Goal: Information Seeking & Learning: Learn about a topic

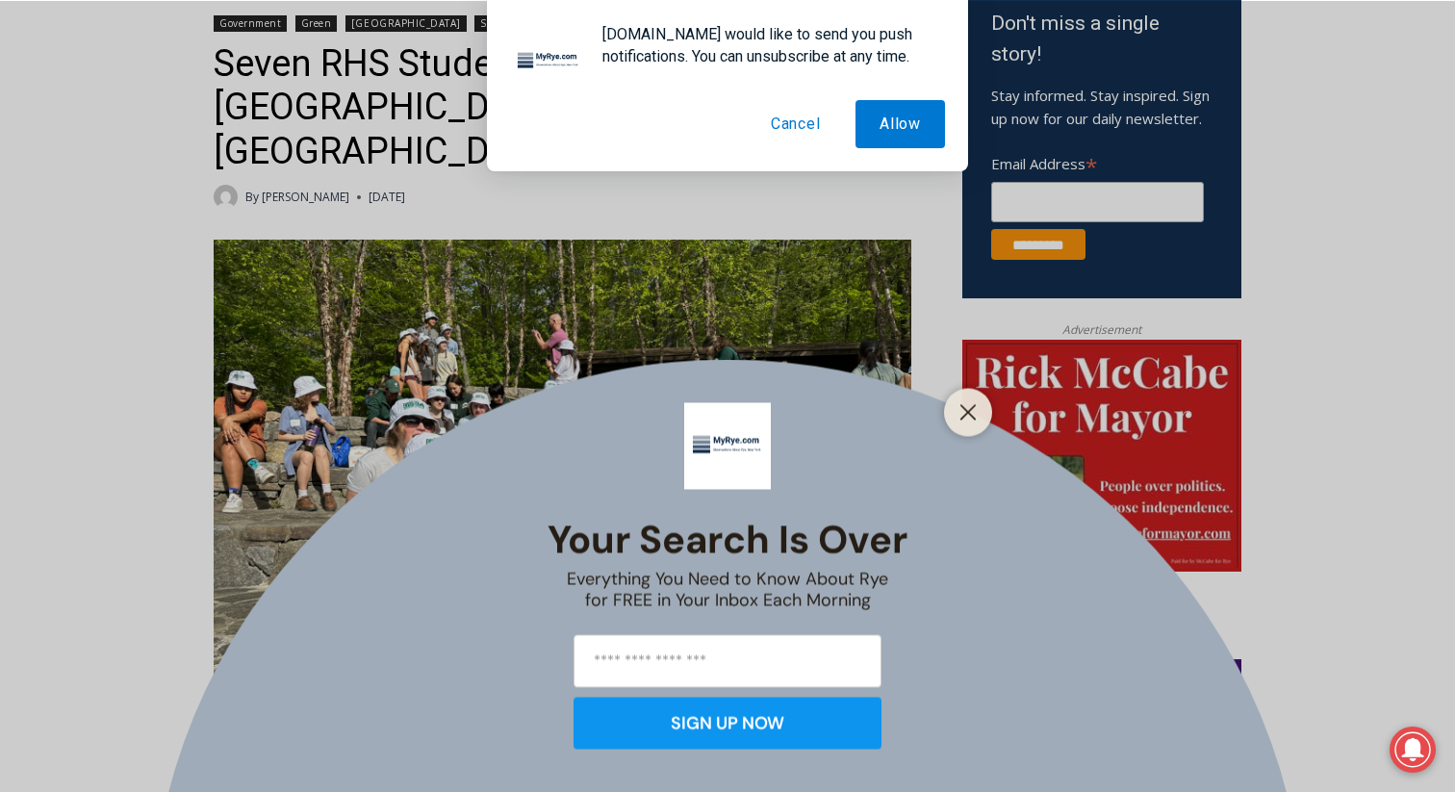
scroll to position [657, 0]
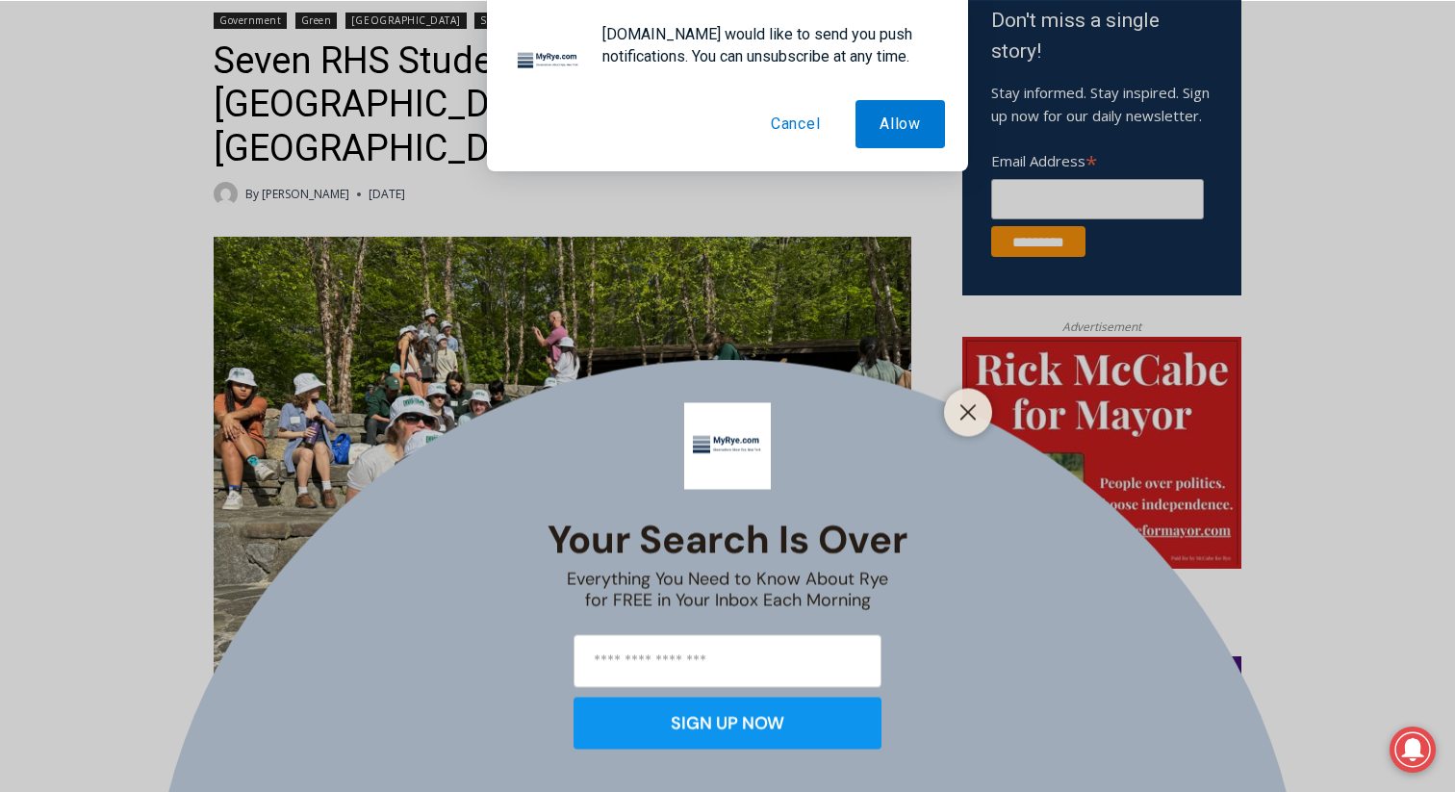
click at [789, 127] on button "Cancel" at bounding box center [796, 124] width 98 height 48
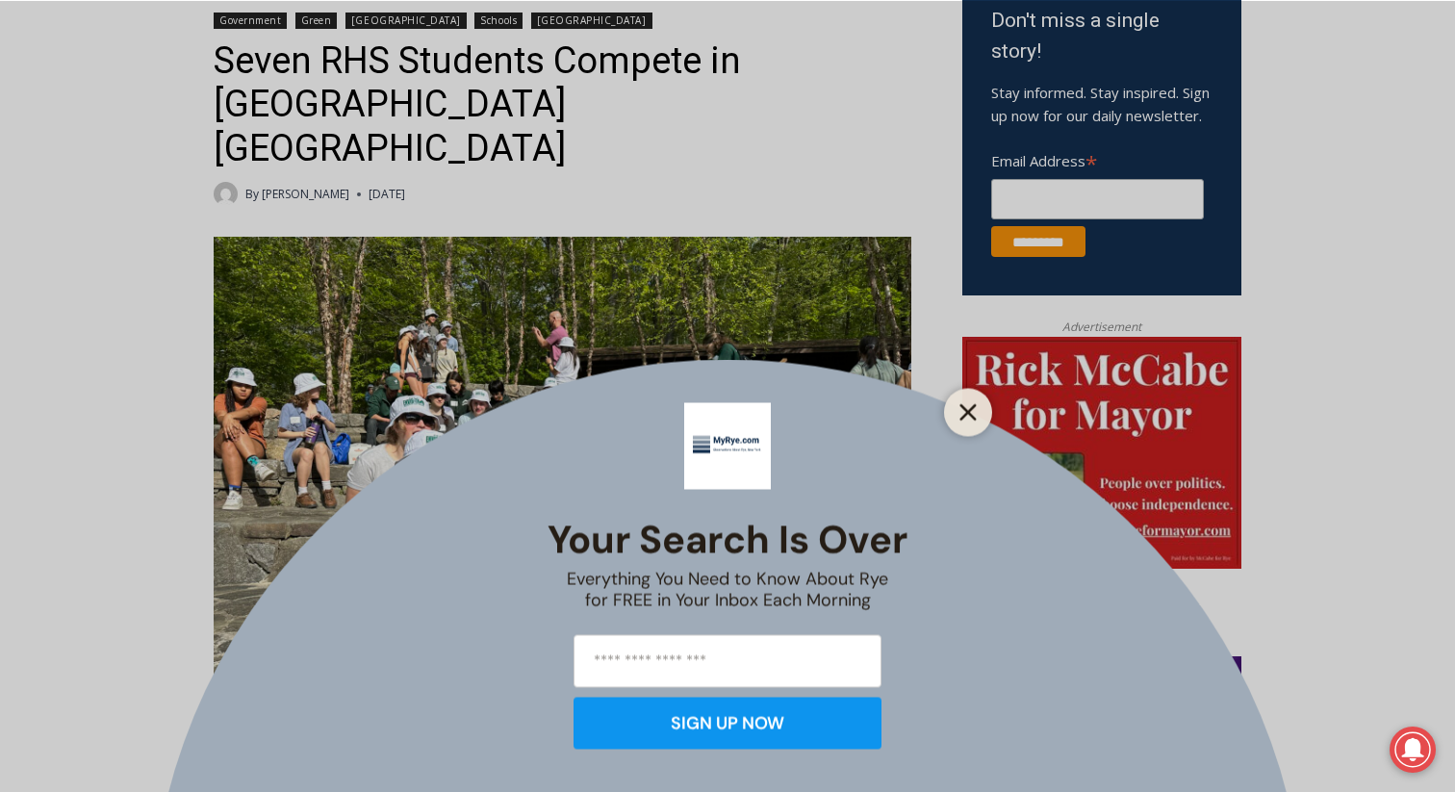
click at [967, 418] on icon "Close" at bounding box center [967, 411] width 17 height 17
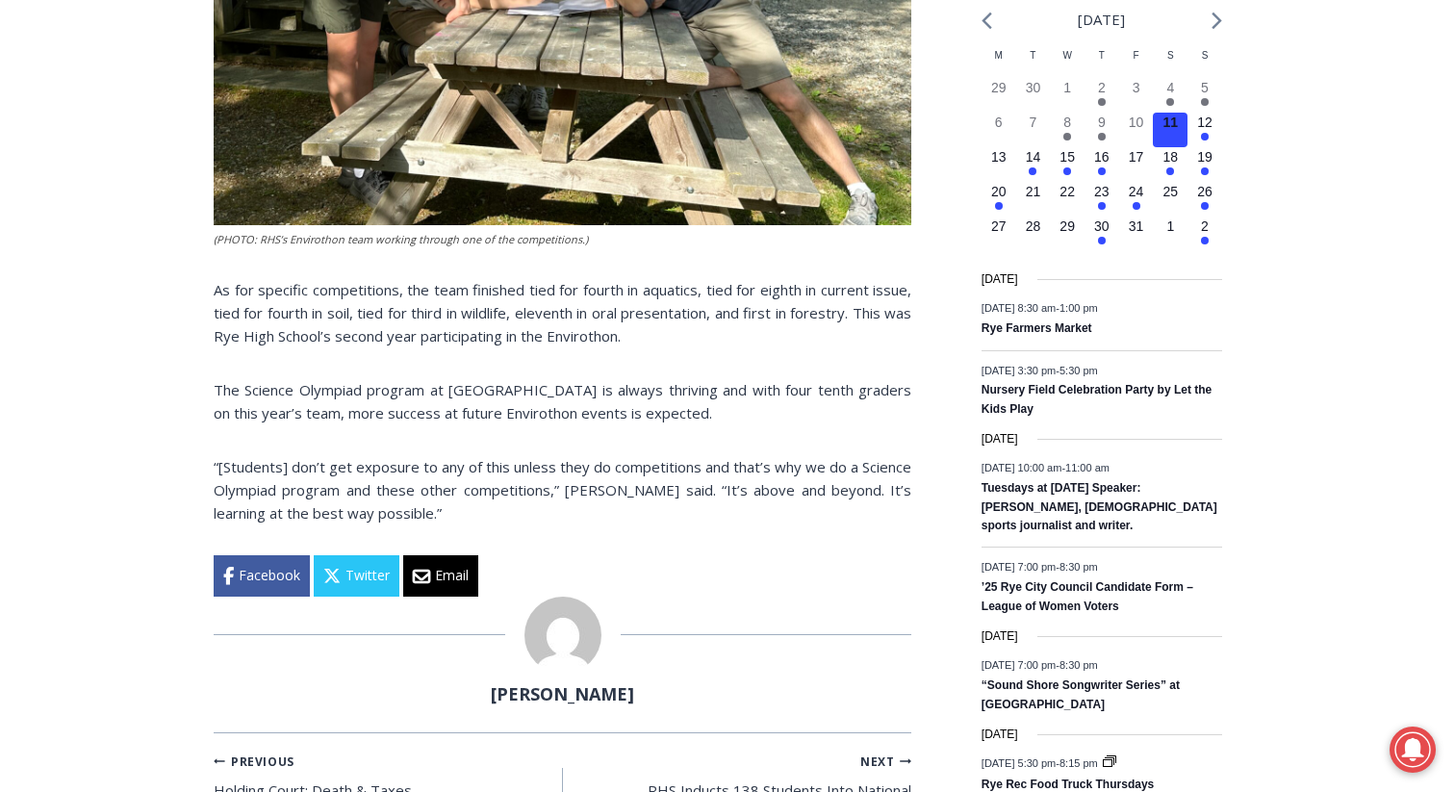
scroll to position [2440, 0]
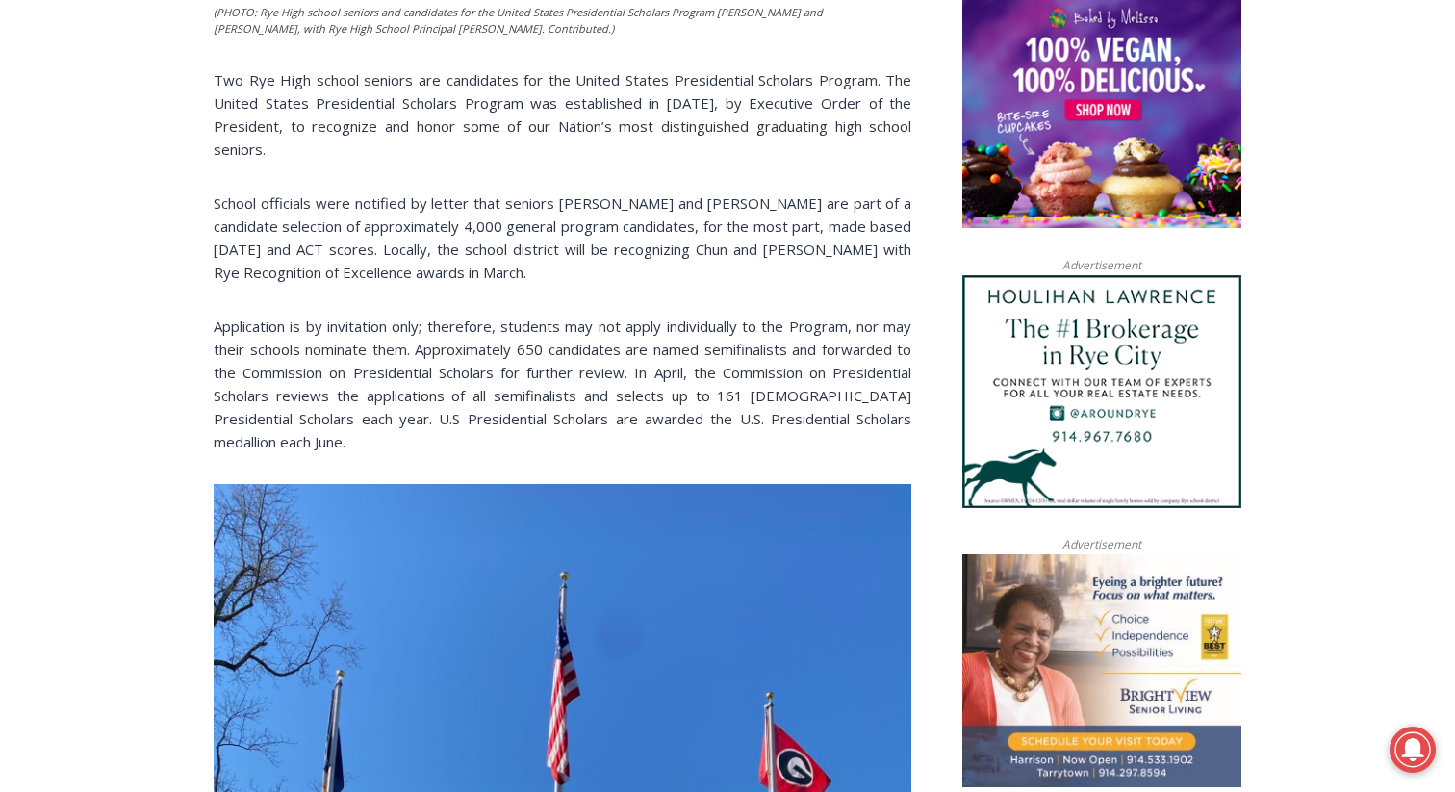
scroll to position [1358, 0]
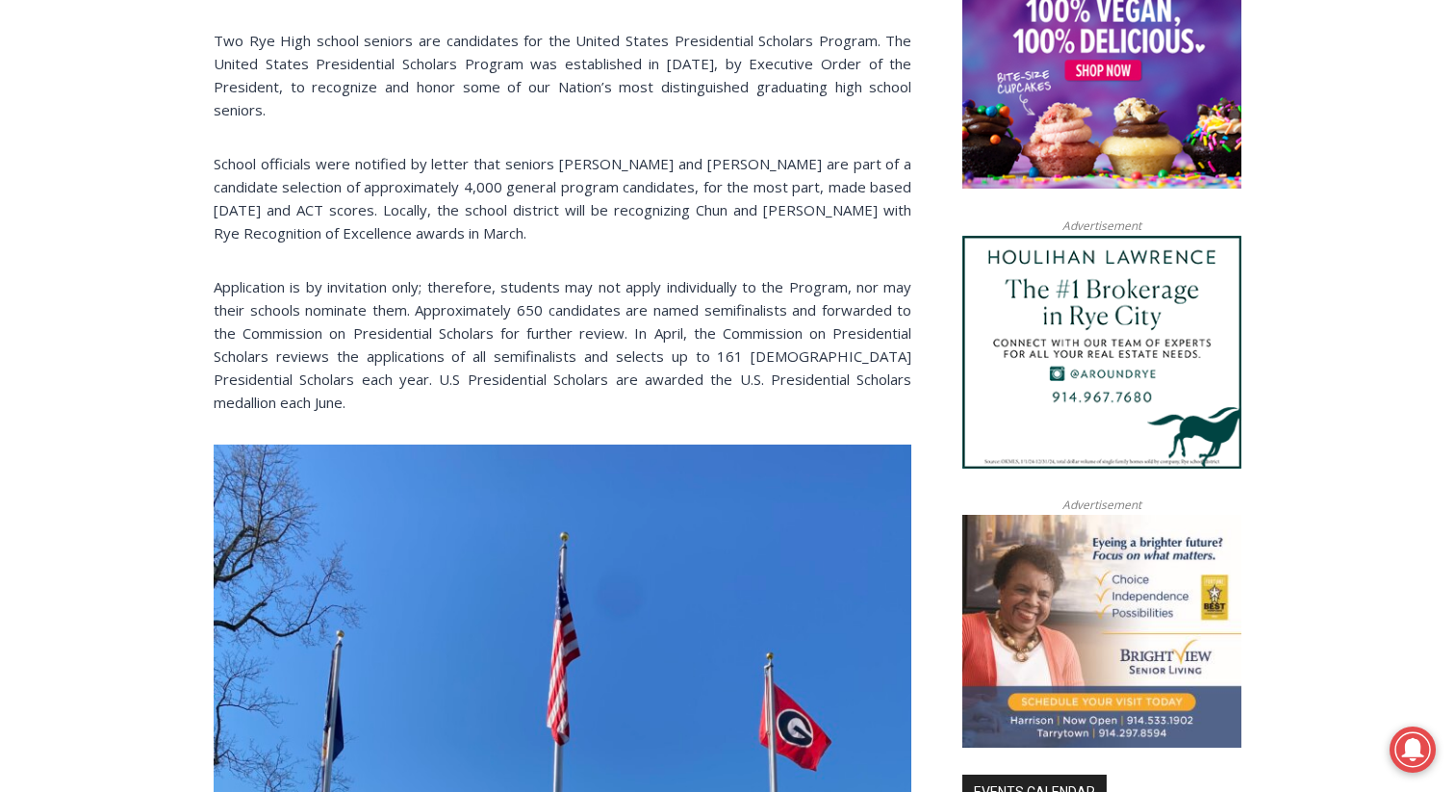
click at [497, 324] on p "Application is by invitation only; therefore, students may not apply individual…" at bounding box center [563, 344] width 698 height 139
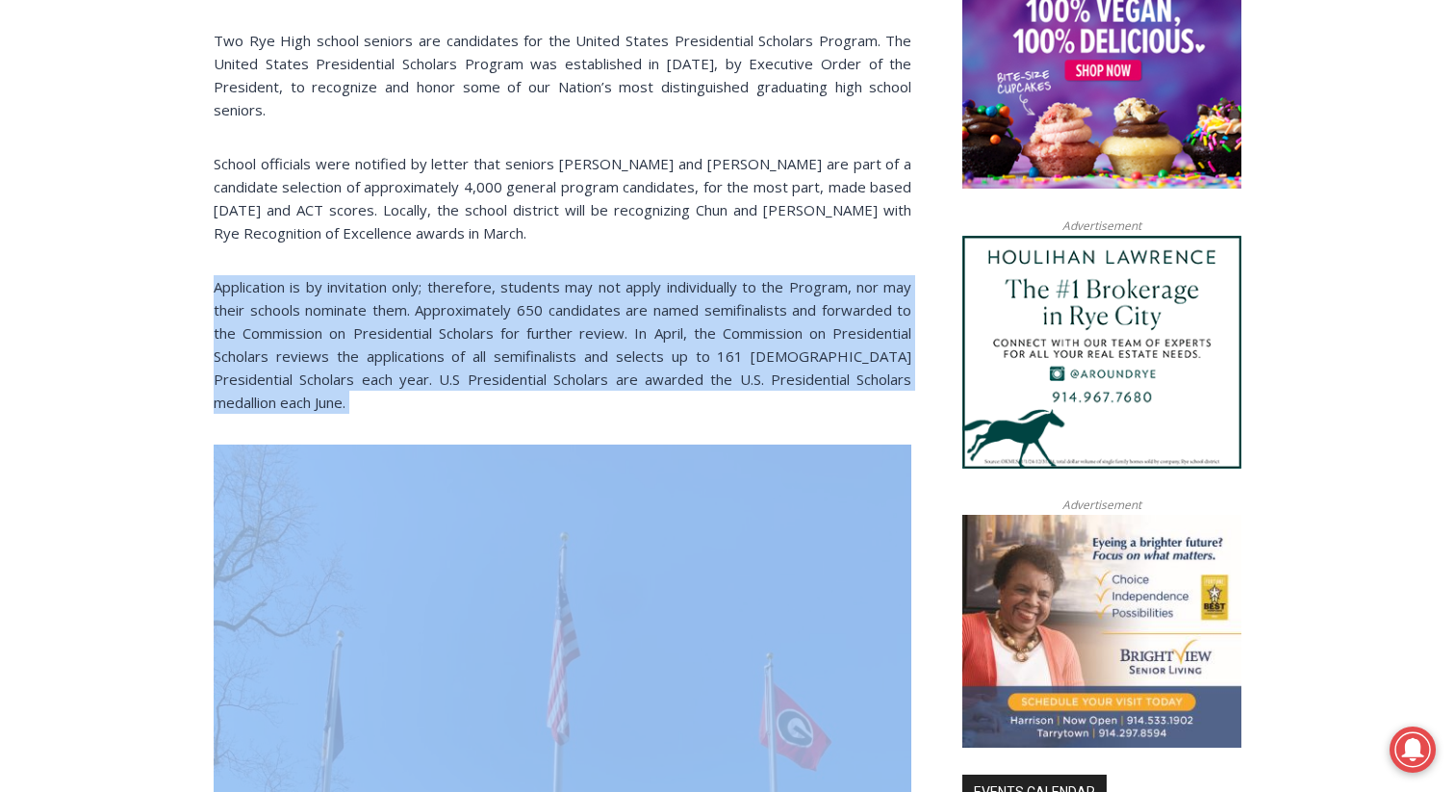
click at [497, 324] on p "Application is by invitation only; therefore, students may not apply individual…" at bounding box center [563, 344] width 698 height 139
click at [497, 325] on p "Application is by invitation only; therefore, students may not apply individual…" at bounding box center [563, 344] width 698 height 139
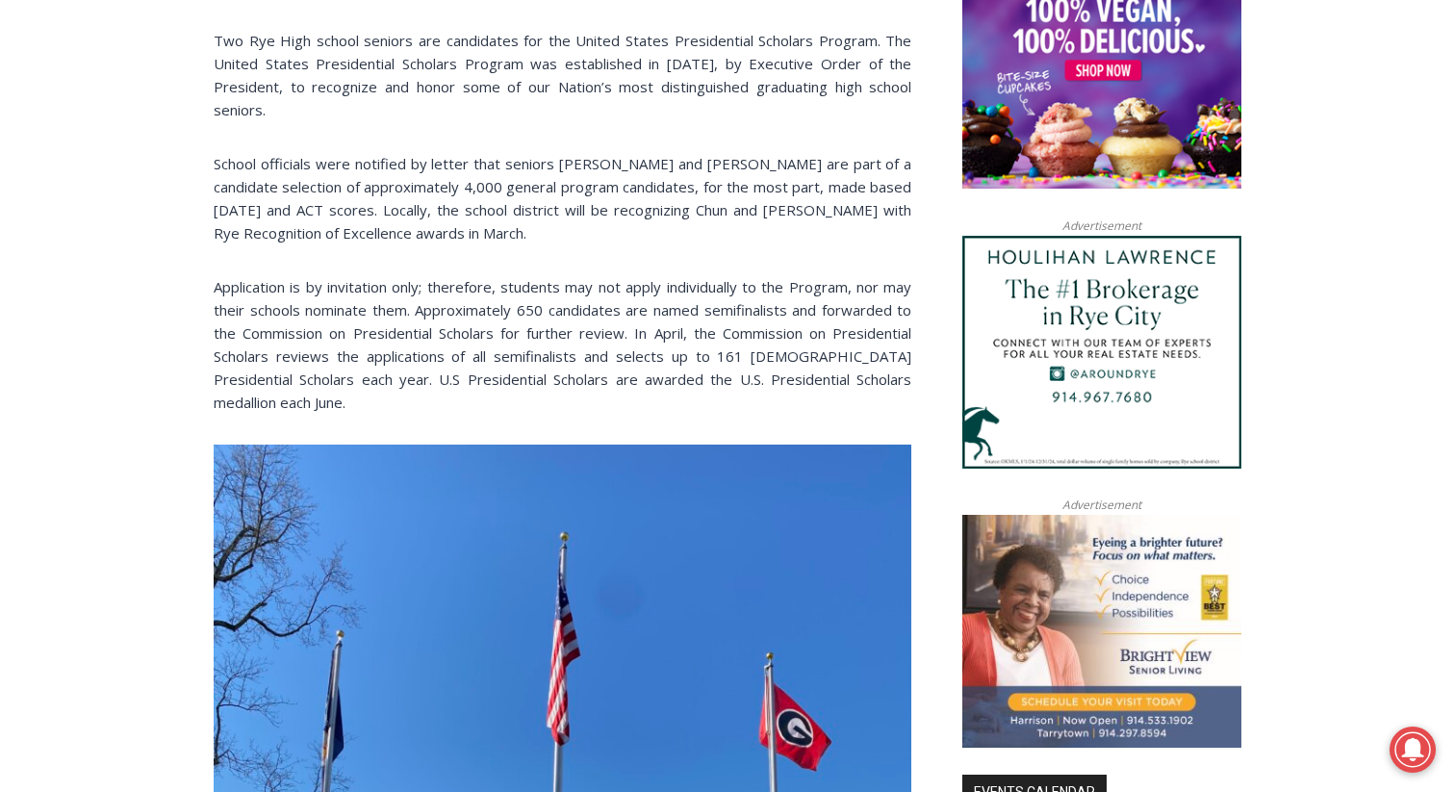
click at [496, 171] on p "School officials were notified by letter that seniors Andrew Chun and Kiran M. …" at bounding box center [563, 198] width 698 height 92
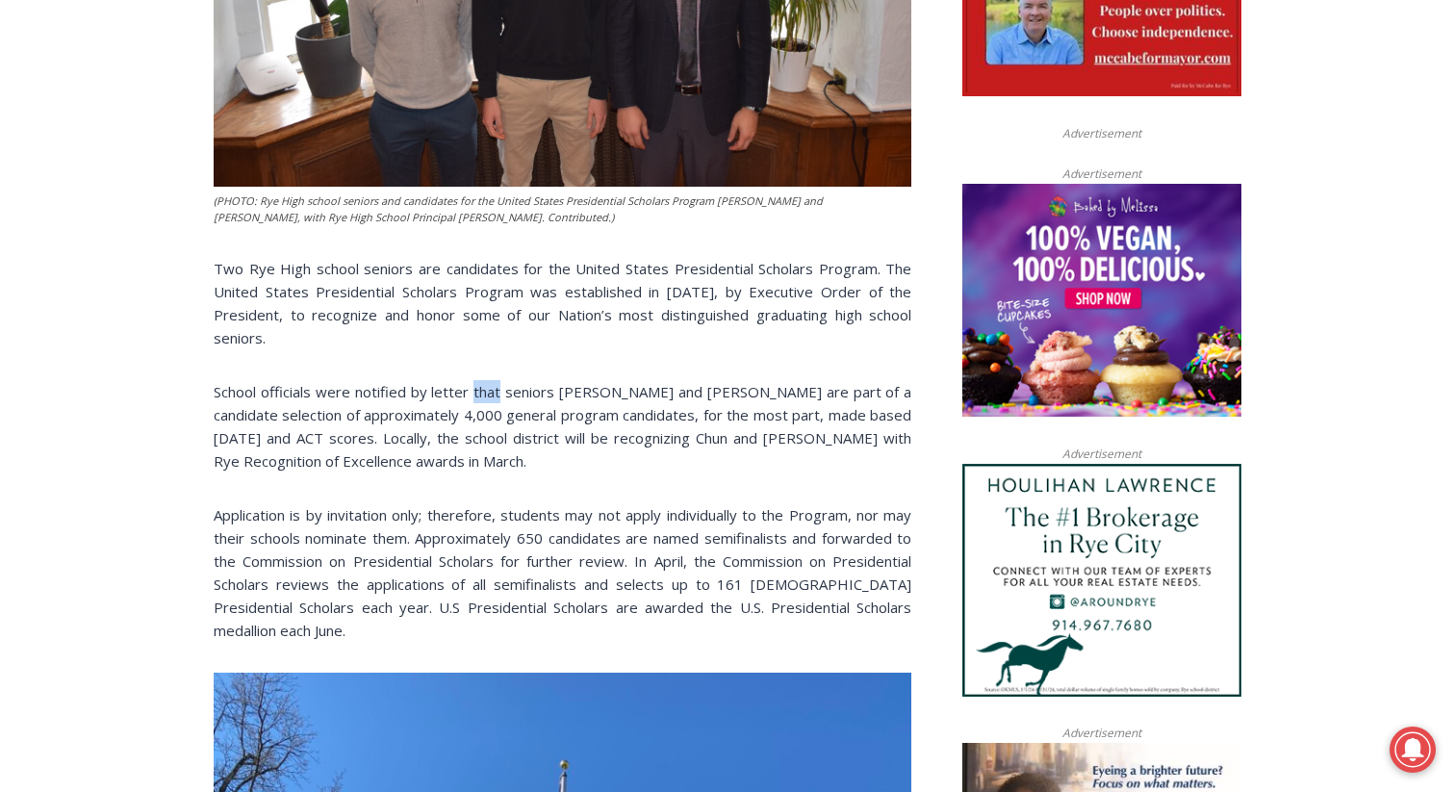
scroll to position [1131, 0]
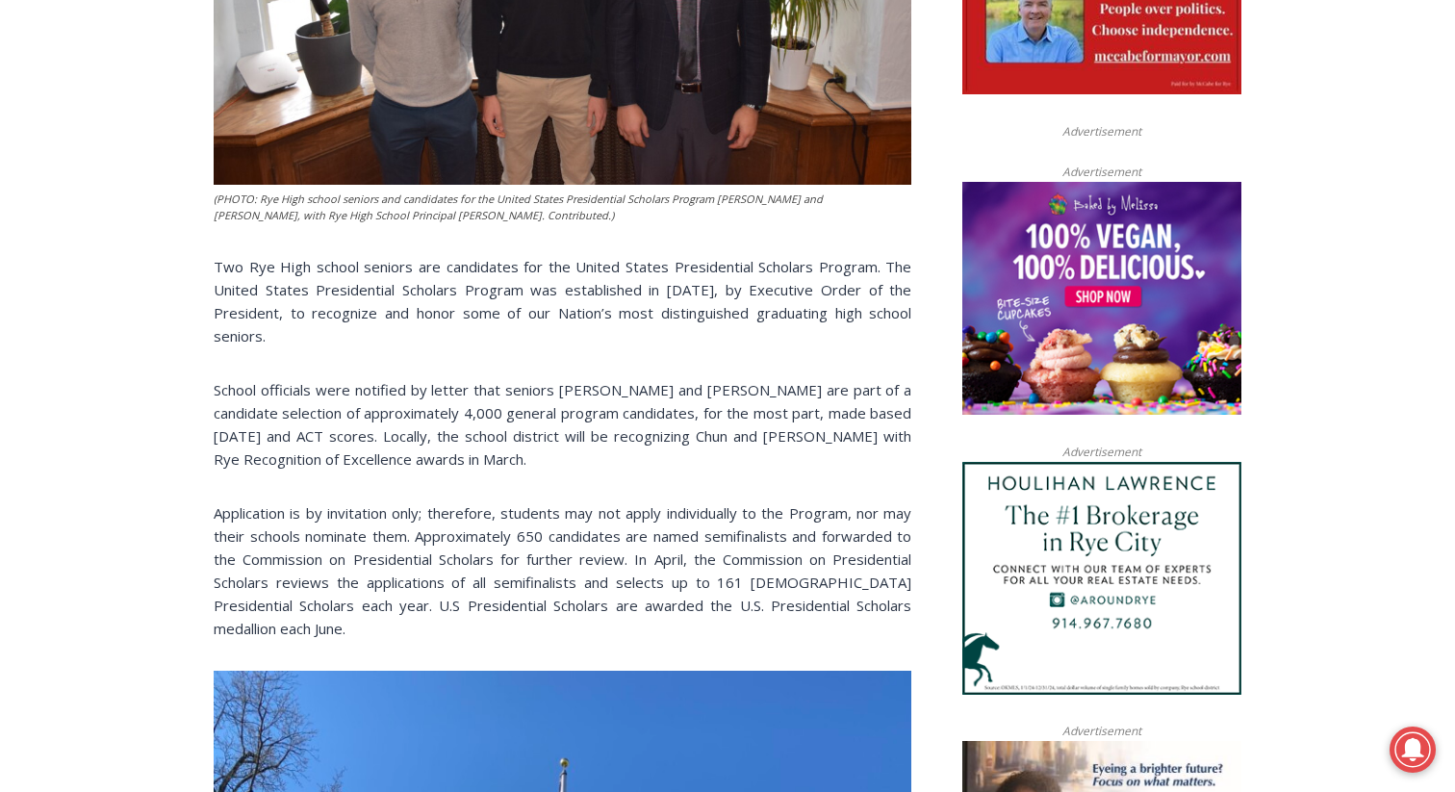
click at [473, 450] on p "School officials were notified by letter that seniors Andrew Chun and Kiran M. …" at bounding box center [563, 424] width 698 height 92
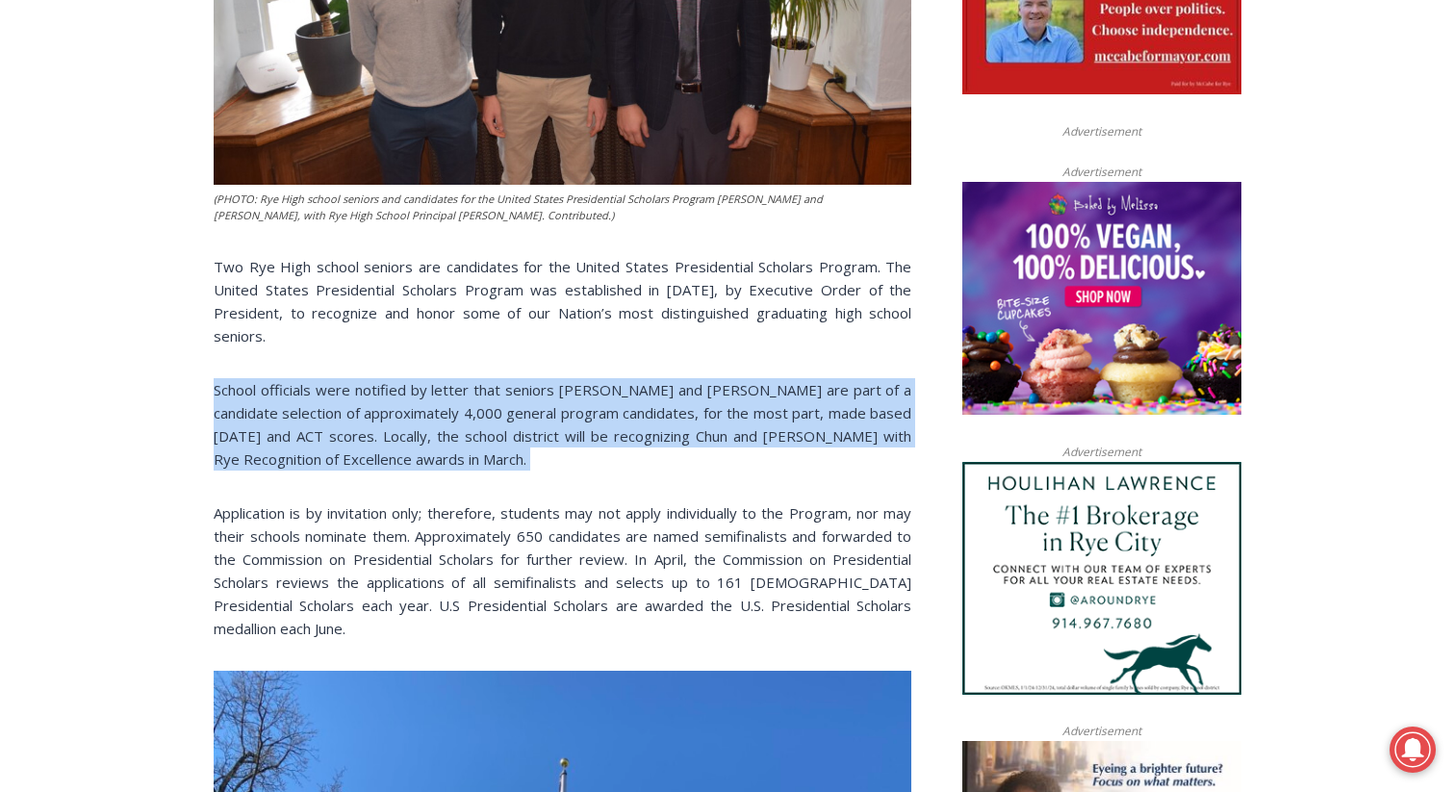
click at [473, 450] on p "School officials were notified by letter that seniors Andrew Chun and Kiran M. …" at bounding box center [563, 424] width 698 height 92
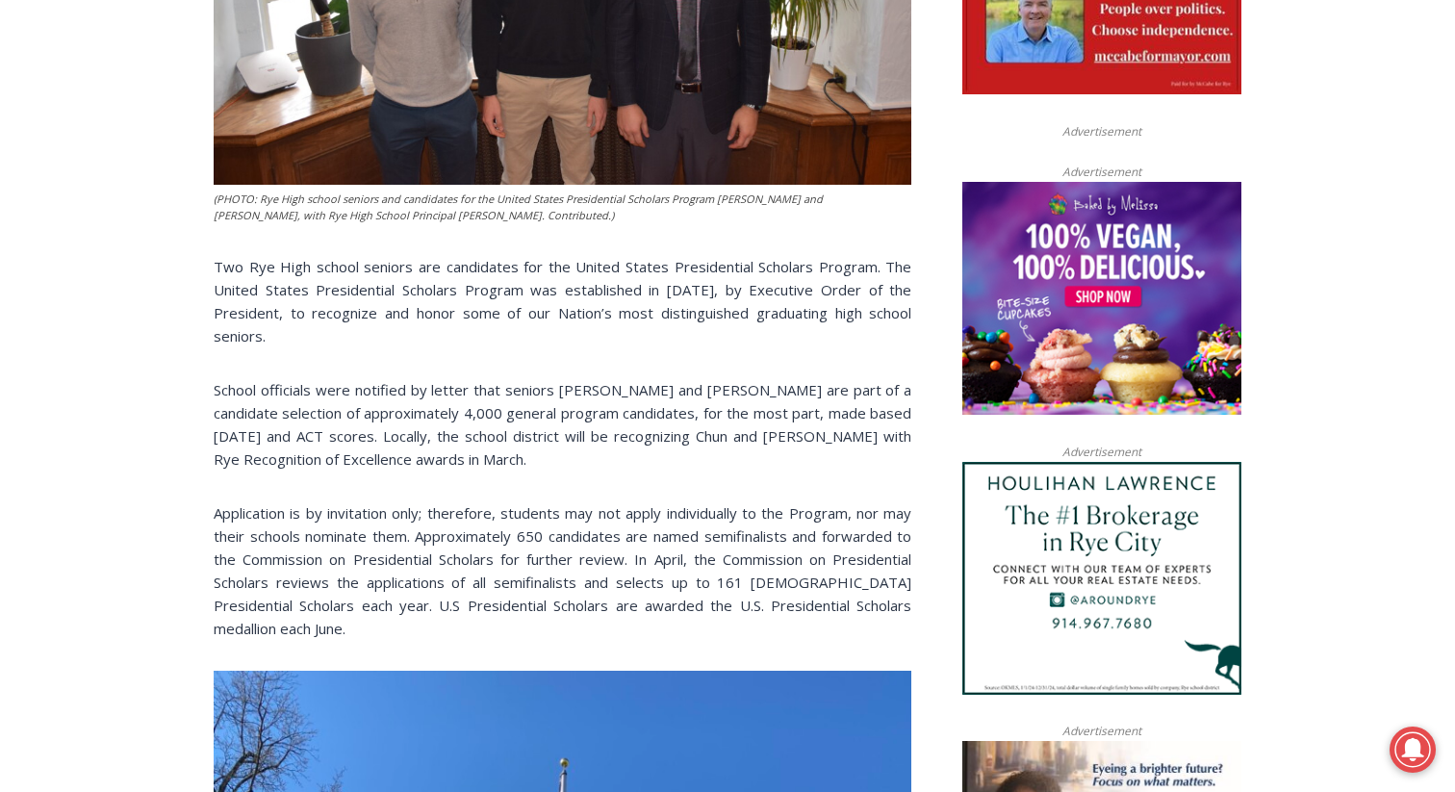
click at [473, 450] on p "School officials were notified by letter that seniors Andrew Chun and Kiran M. …" at bounding box center [563, 424] width 698 height 92
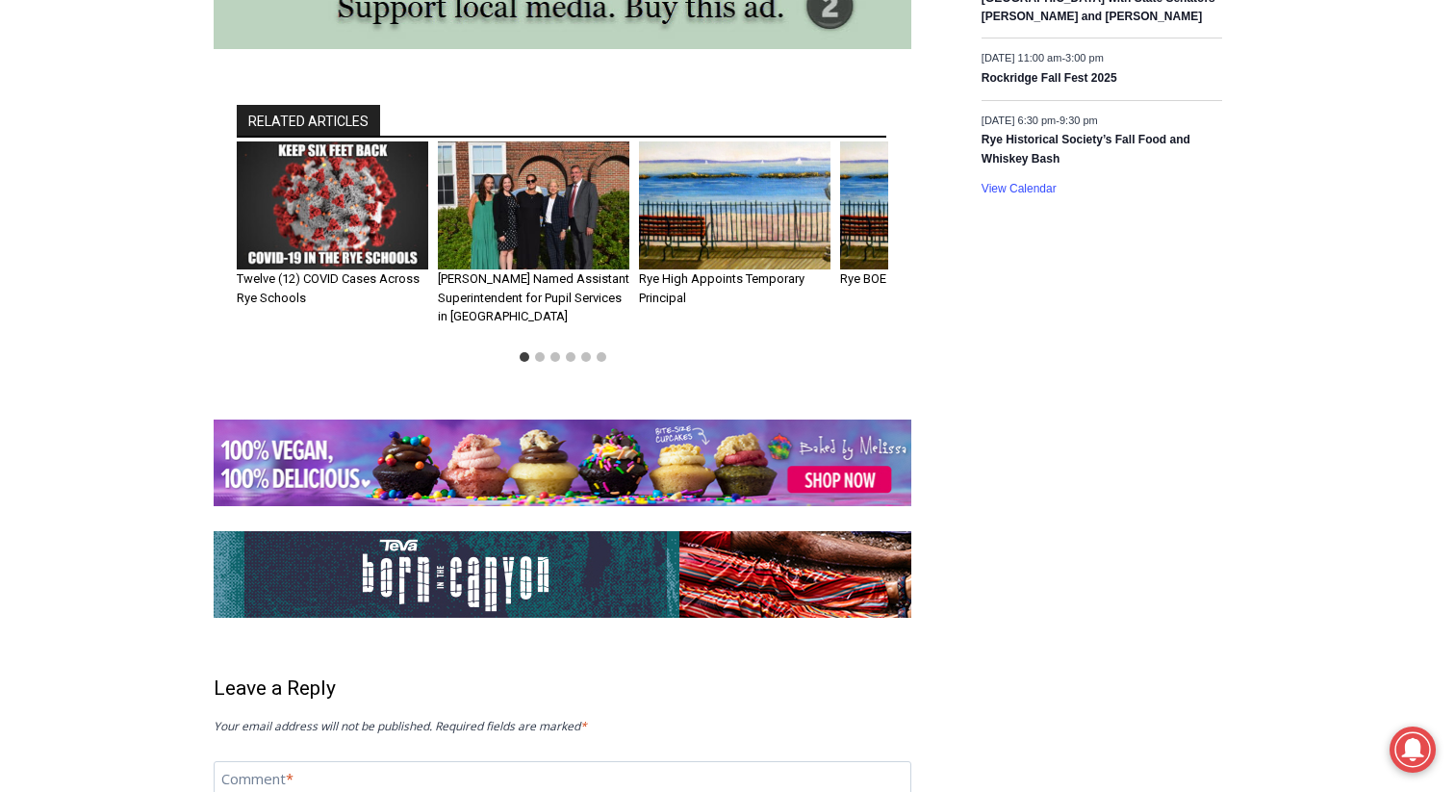
scroll to position [3482, 0]
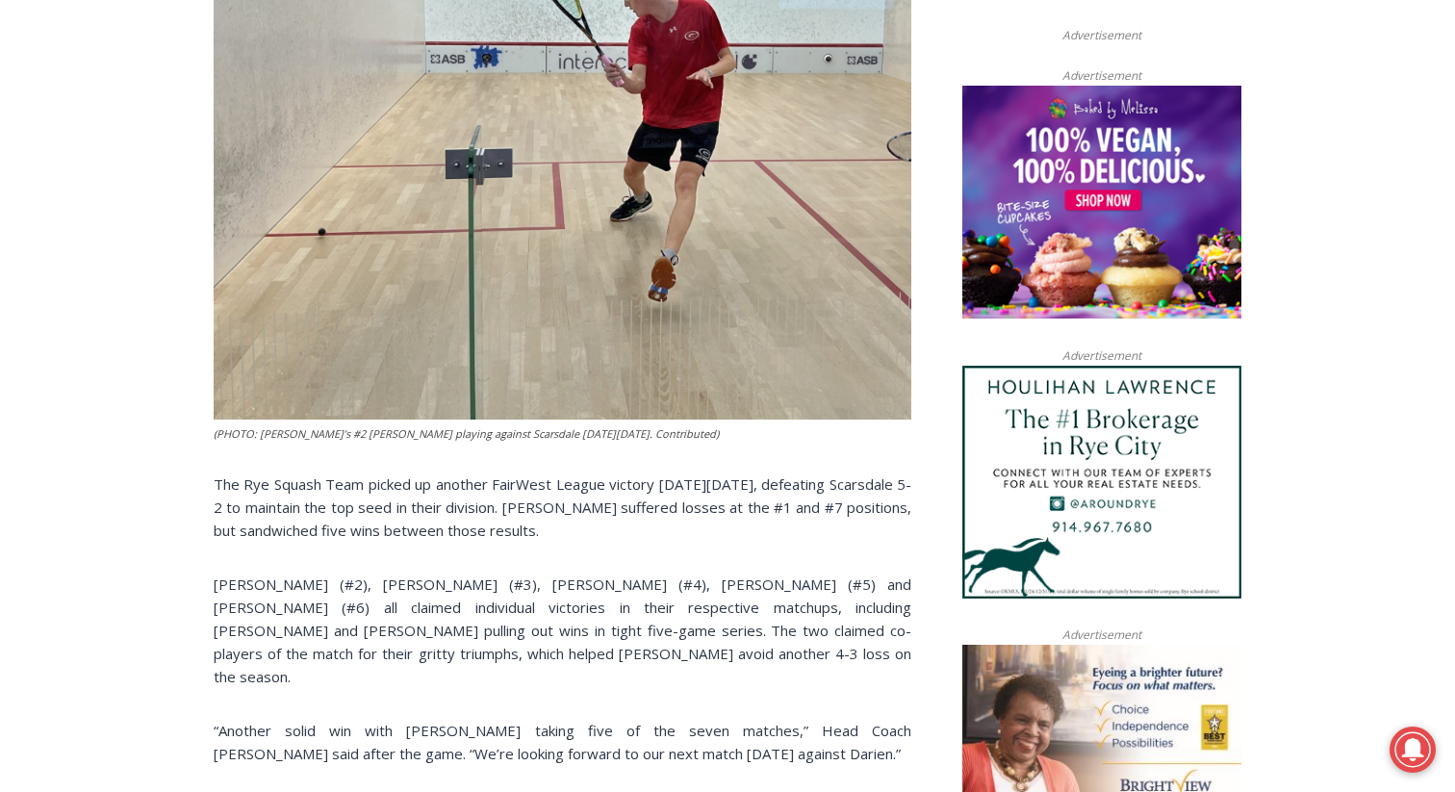
scroll to position [1235, 0]
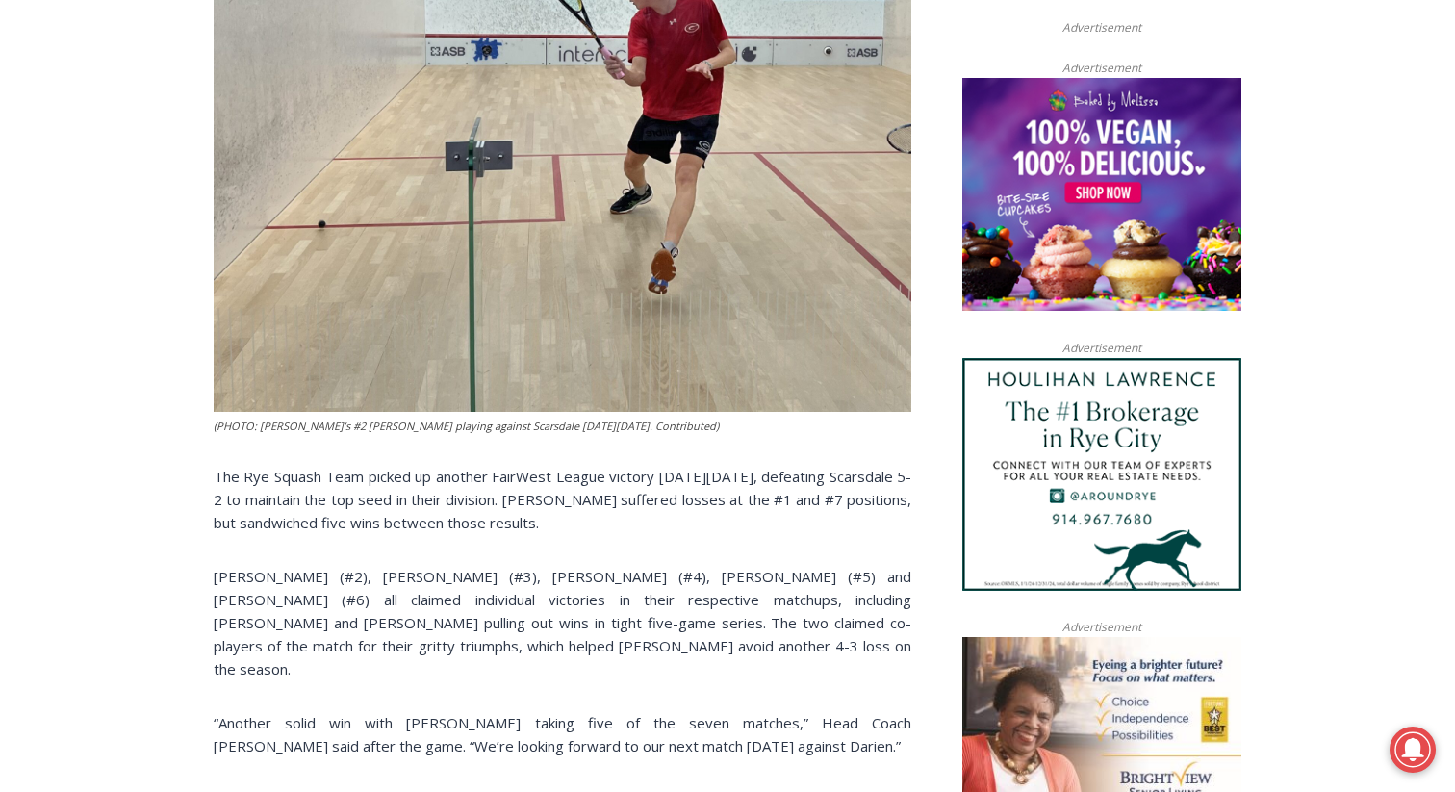
click at [702, 630] on p "[PERSON_NAME] (#2), [PERSON_NAME] (#3), [PERSON_NAME] (#4), [PERSON_NAME] (#5) …" at bounding box center [563, 622] width 698 height 115
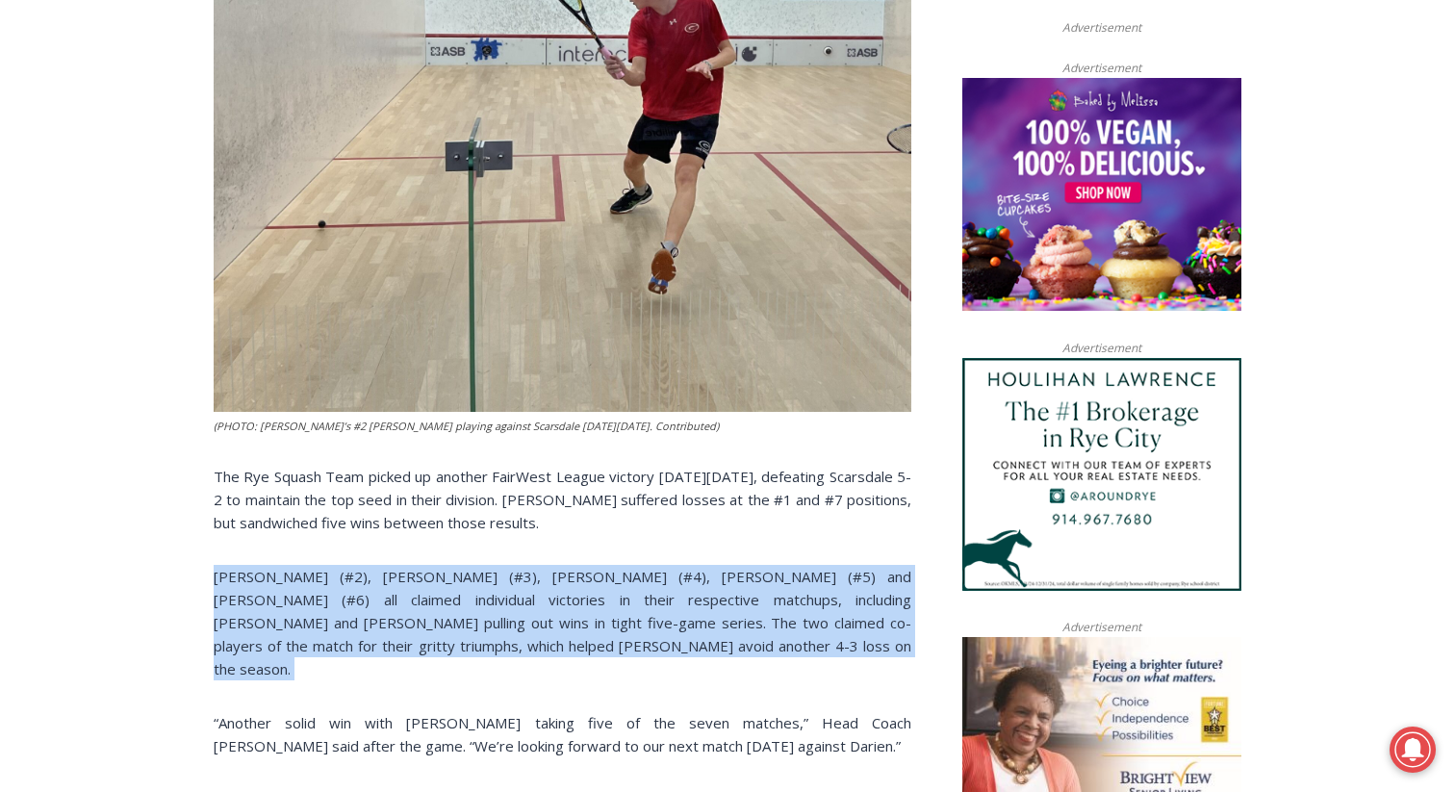
click at [702, 630] on p "[PERSON_NAME] (#2), [PERSON_NAME] (#3), [PERSON_NAME] (#4), [PERSON_NAME] (#5) …" at bounding box center [563, 622] width 698 height 115
click at [707, 653] on p "[PERSON_NAME] (#2), [PERSON_NAME] (#3), [PERSON_NAME] (#4), [PERSON_NAME] (#5) …" at bounding box center [563, 622] width 698 height 115
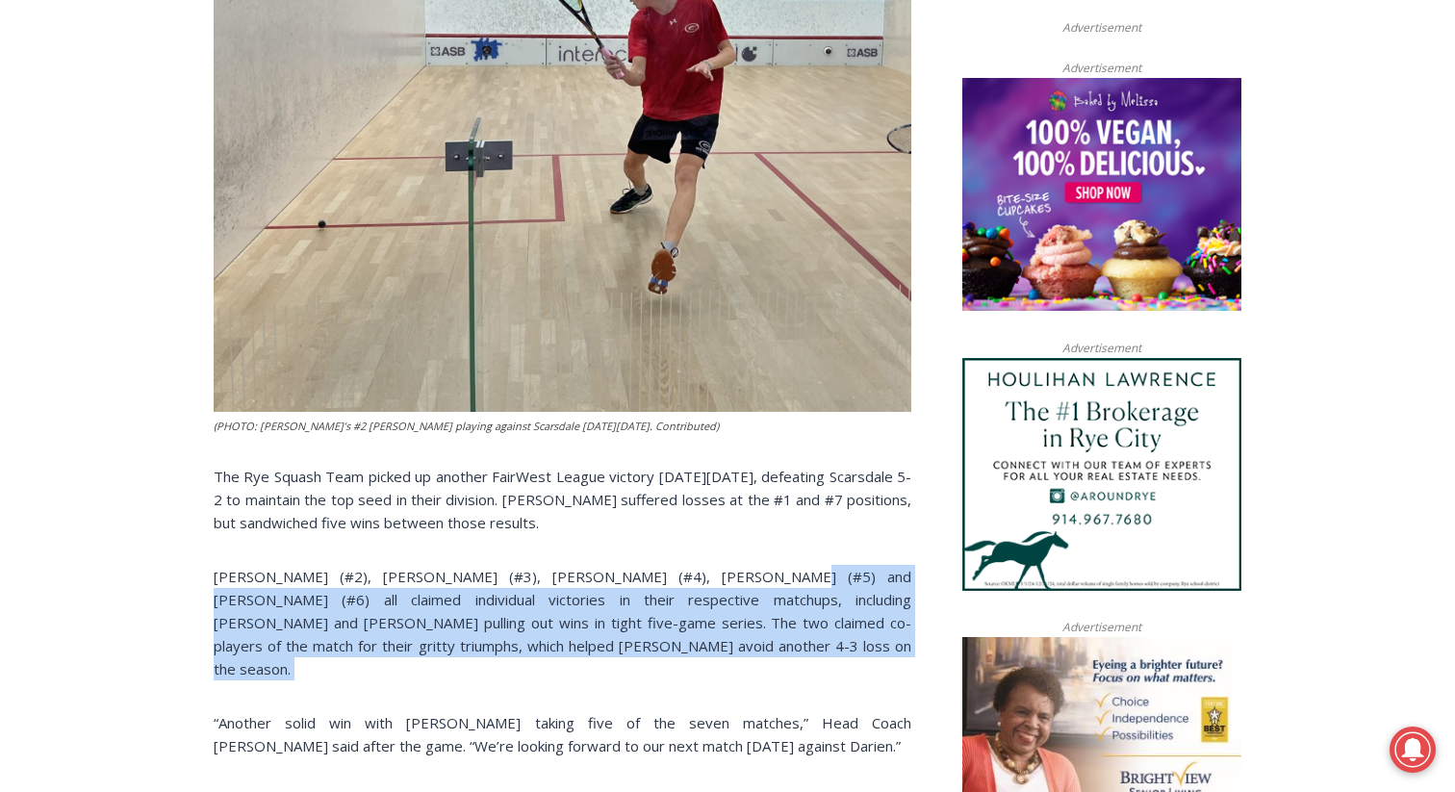
drag, startPoint x: 707, startPoint y: 653, endPoint x: 707, endPoint y: 586, distance: 67.3
click at [707, 585] on p "[PERSON_NAME] (#2), [PERSON_NAME] (#3), [PERSON_NAME] (#4), [PERSON_NAME] (#5) …" at bounding box center [563, 622] width 698 height 115
click at [707, 588] on p "[PERSON_NAME] (#2), [PERSON_NAME] (#3), [PERSON_NAME] (#4), [PERSON_NAME] (#5) …" at bounding box center [563, 622] width 698 height 115
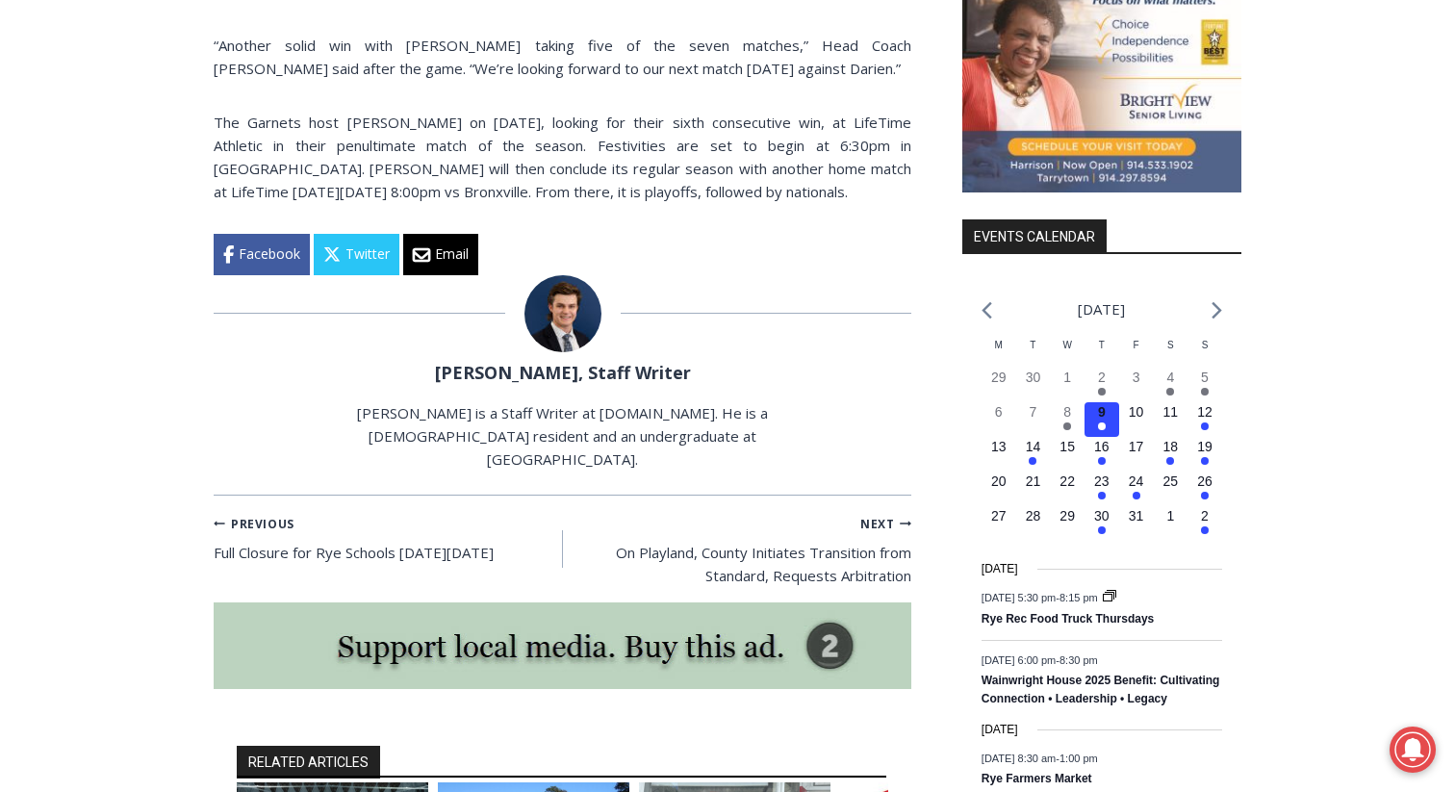
scroll to position [2000, 0]
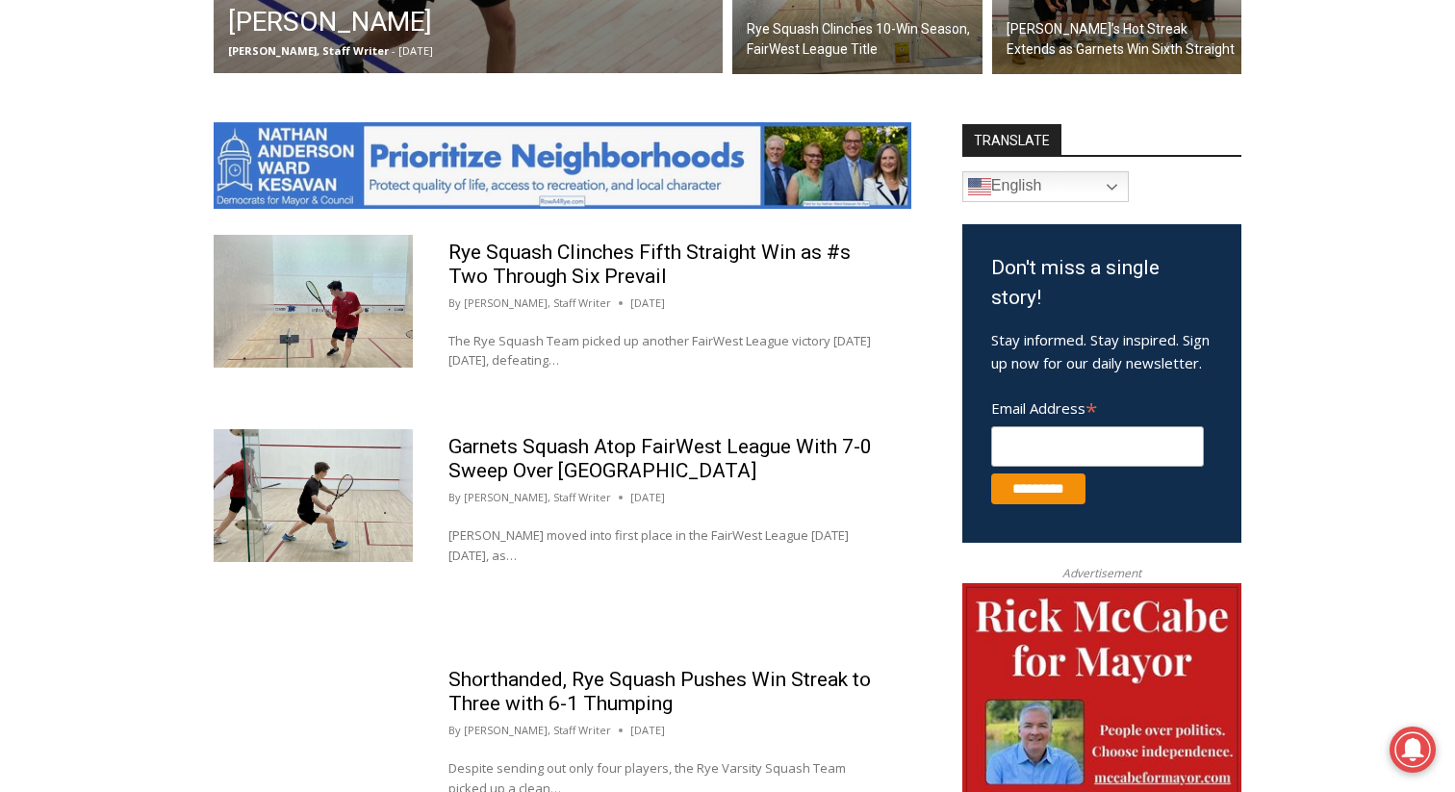
scroll to position [1053, 0]
